Goal: Transaction & Acquisition: Purchase product/service

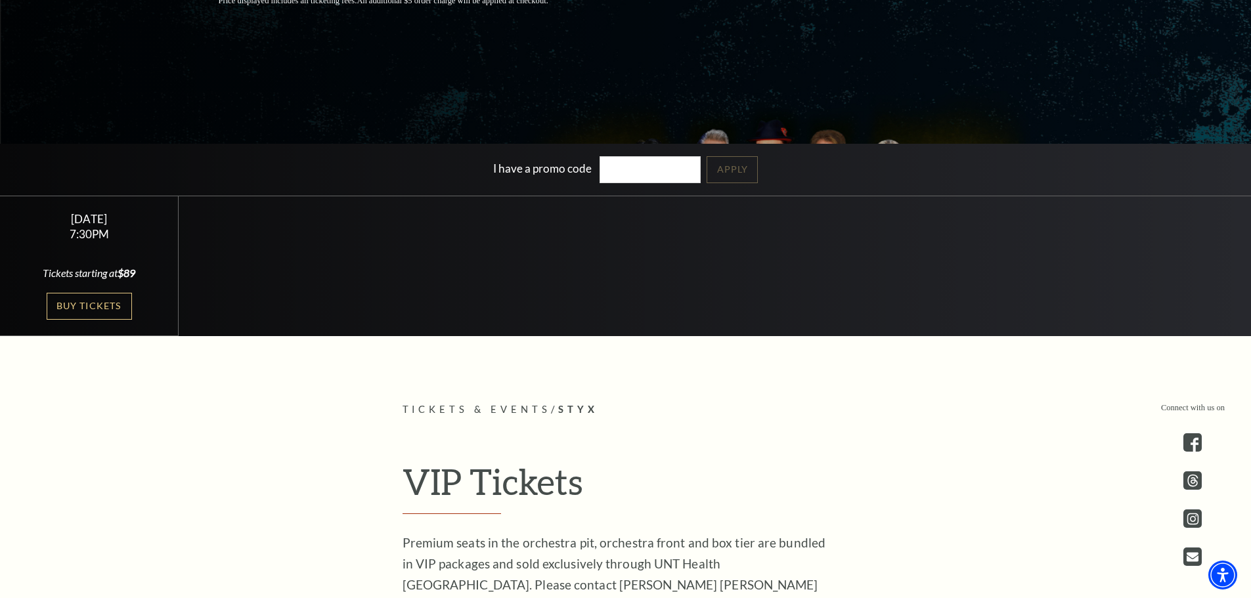
scroll to position [328, 0]
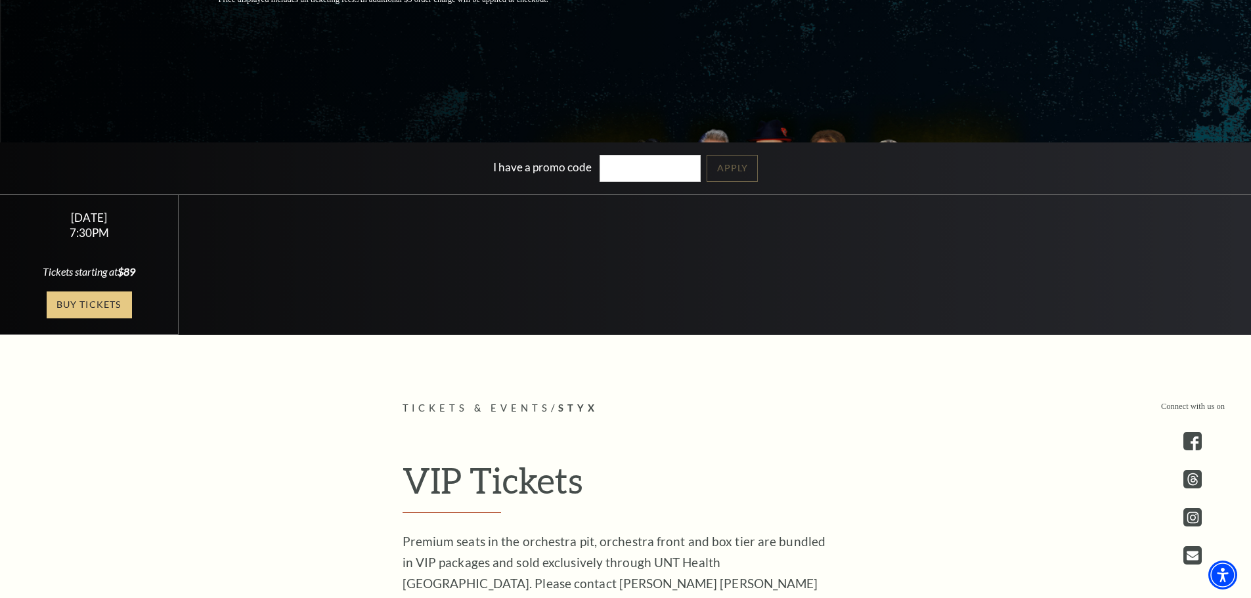
click at [102, 303] on link "Buy Tickets" at bounding box center [89, 305] width 85 height 27
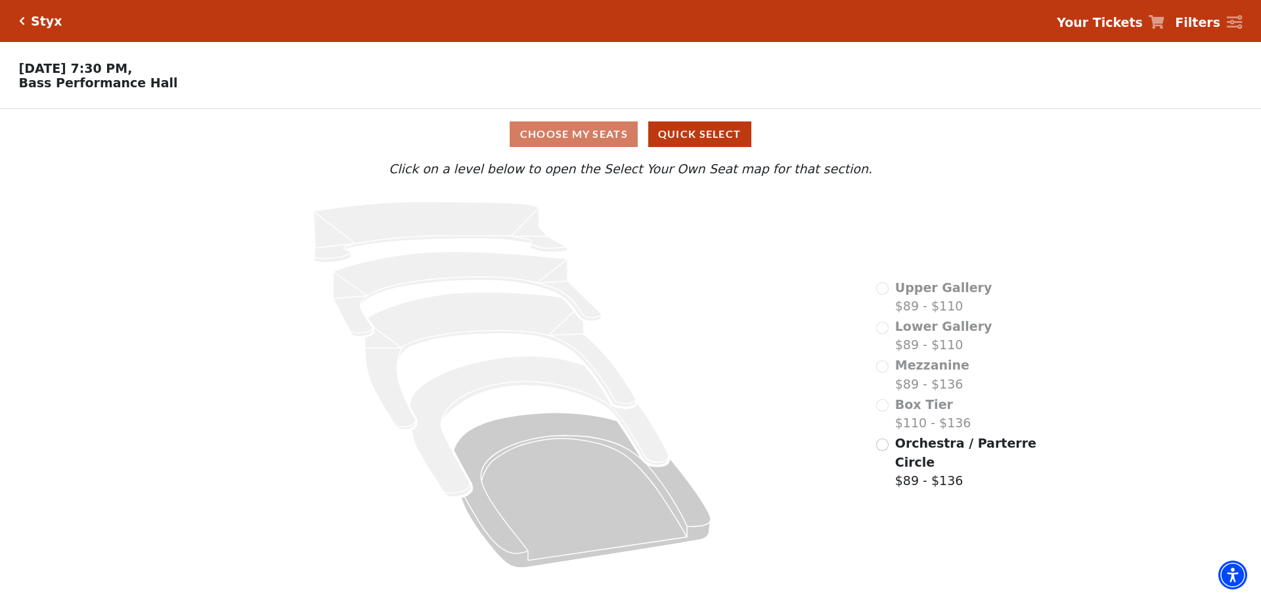
click at [19, 19] on icon "Click here to go back to filters" at bounding box center [22, 20] width 6 height 9
